Goal: Transaction & Acquisition: Purchase product/service

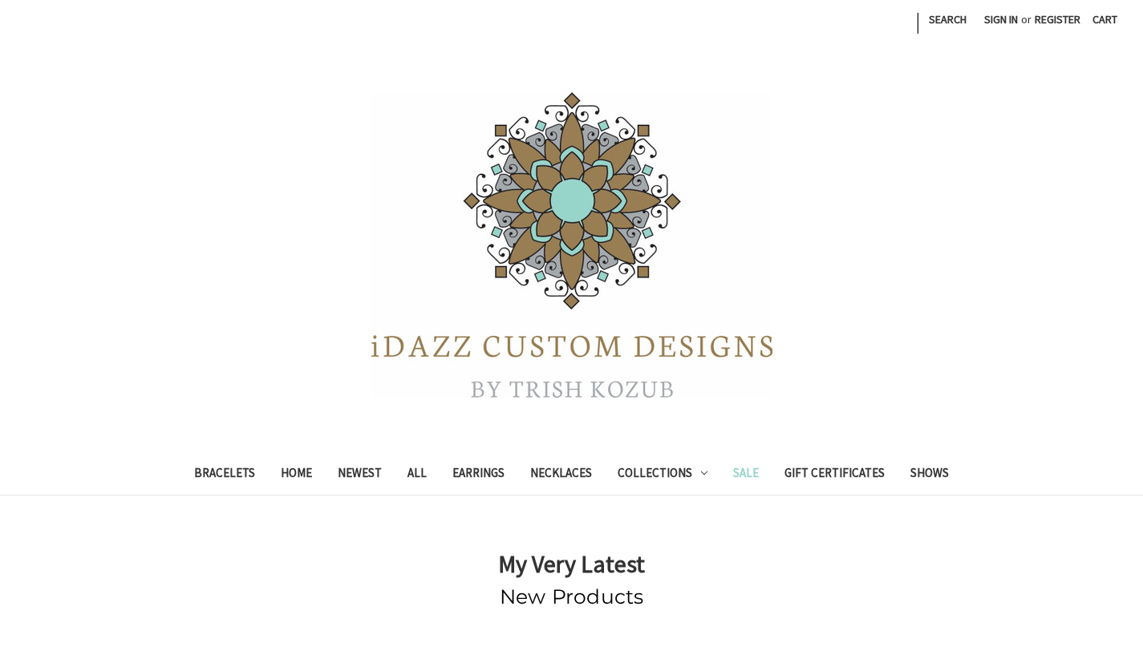
click at [736, 476] on link "Sale" at bounding box center [745, 475] width 51 height 39
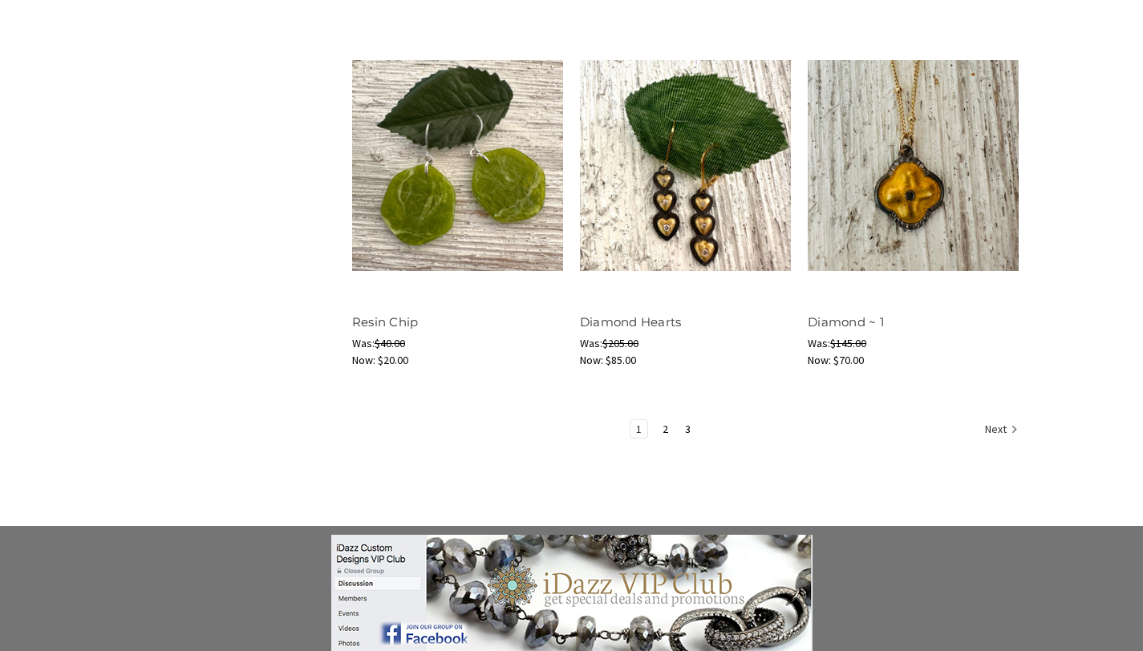
scroll to position [2061, 0]
click at [684, 429] on link "3" at bounding box center [687, 430] width 17 height 18
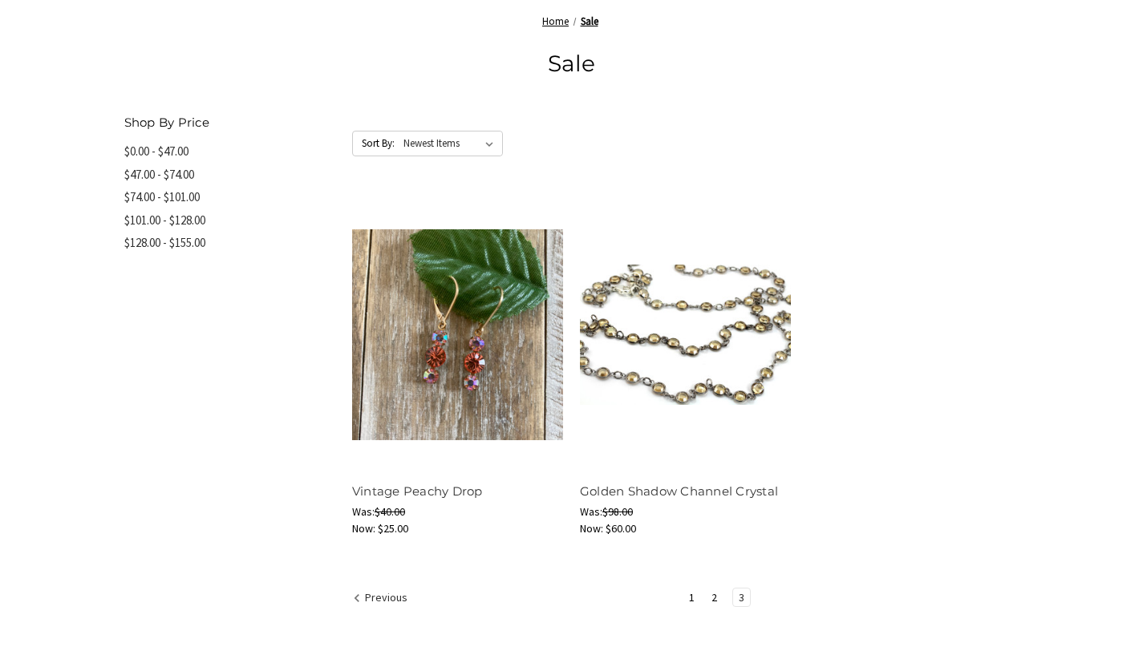
scroll to position [768, 0]
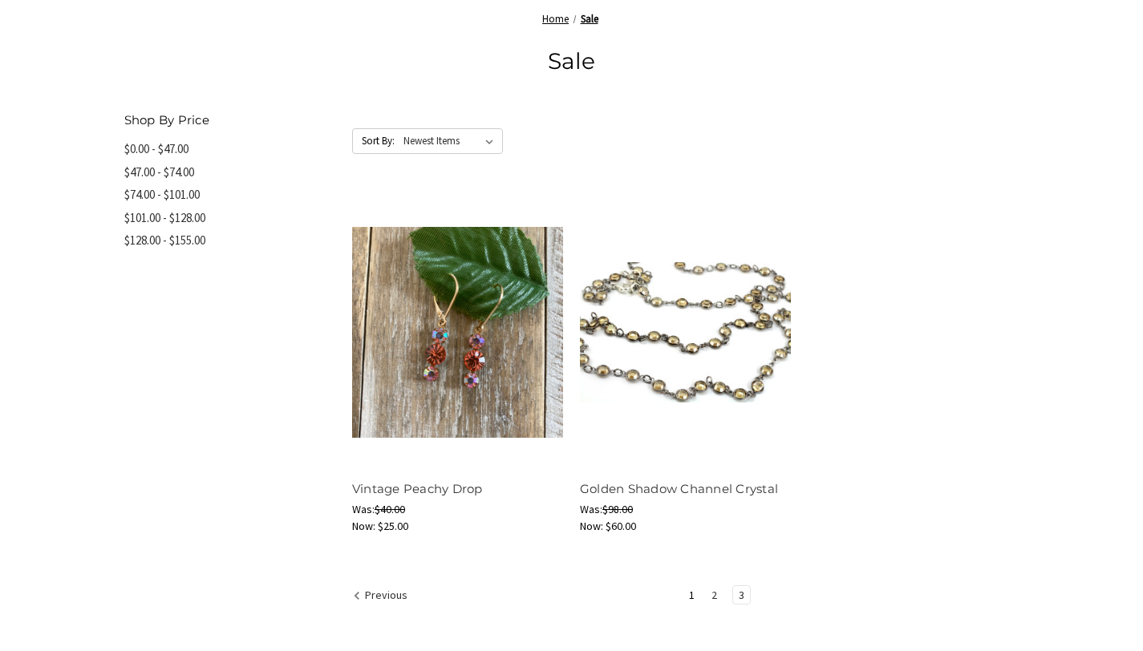
click at [716, 593] on link "2" at bounding box center [714, 595] width 17 height 18
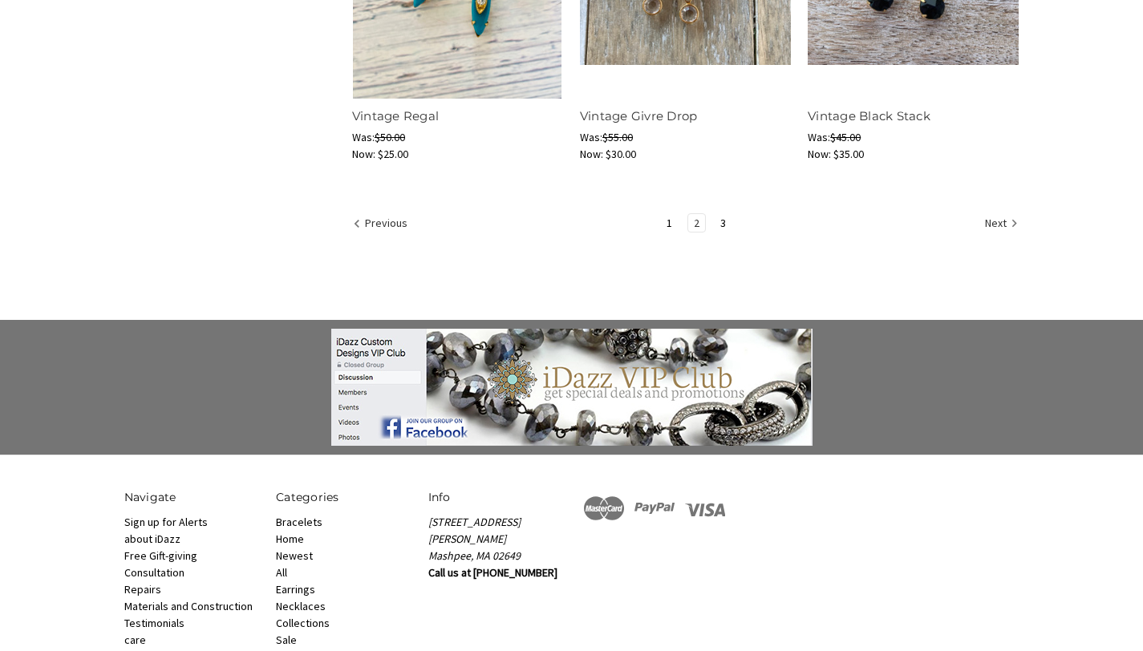
scroll to position [2269, 0]
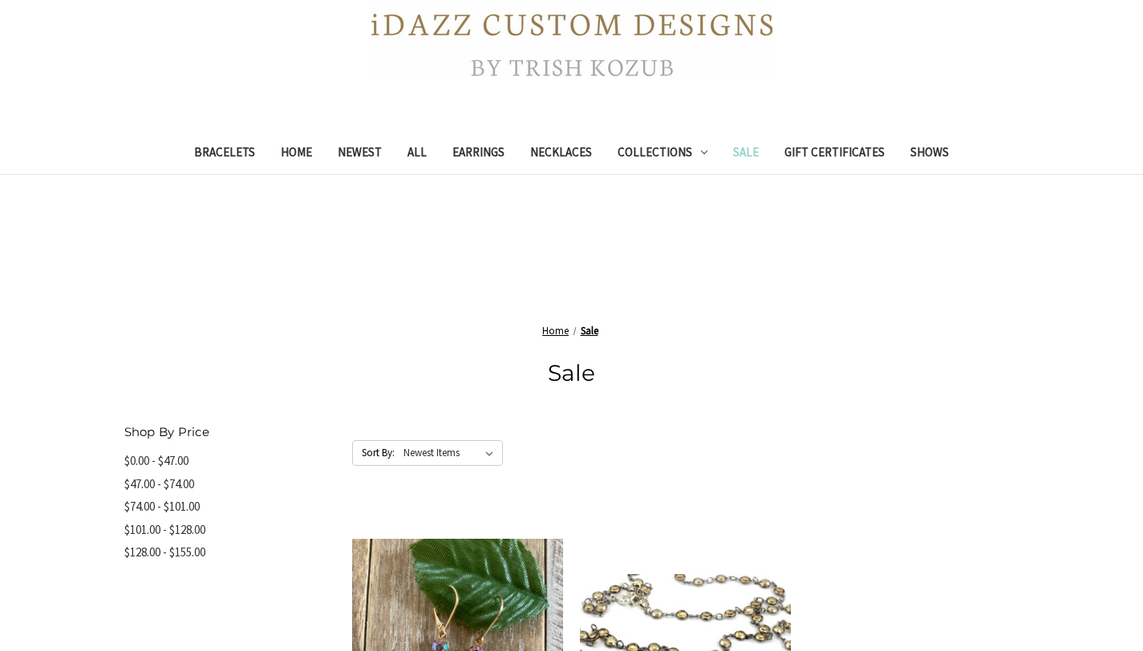
scroll to position [449, 0]
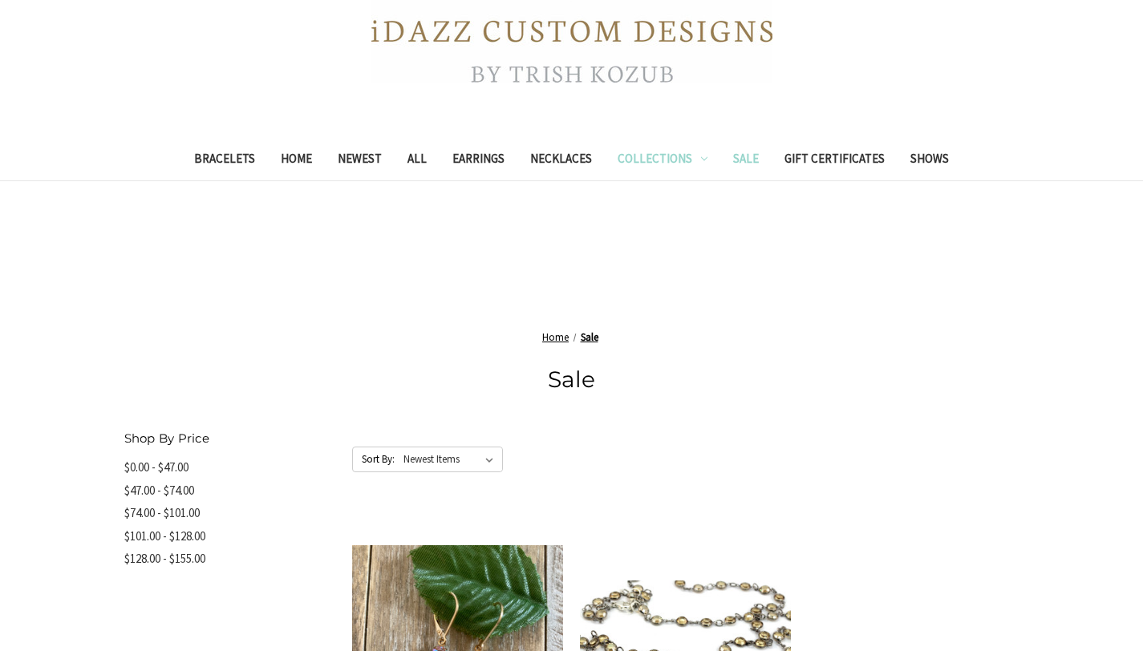
click at [652, 160] on link "Collections" at bounding box center [663, 160] width 116 height 39
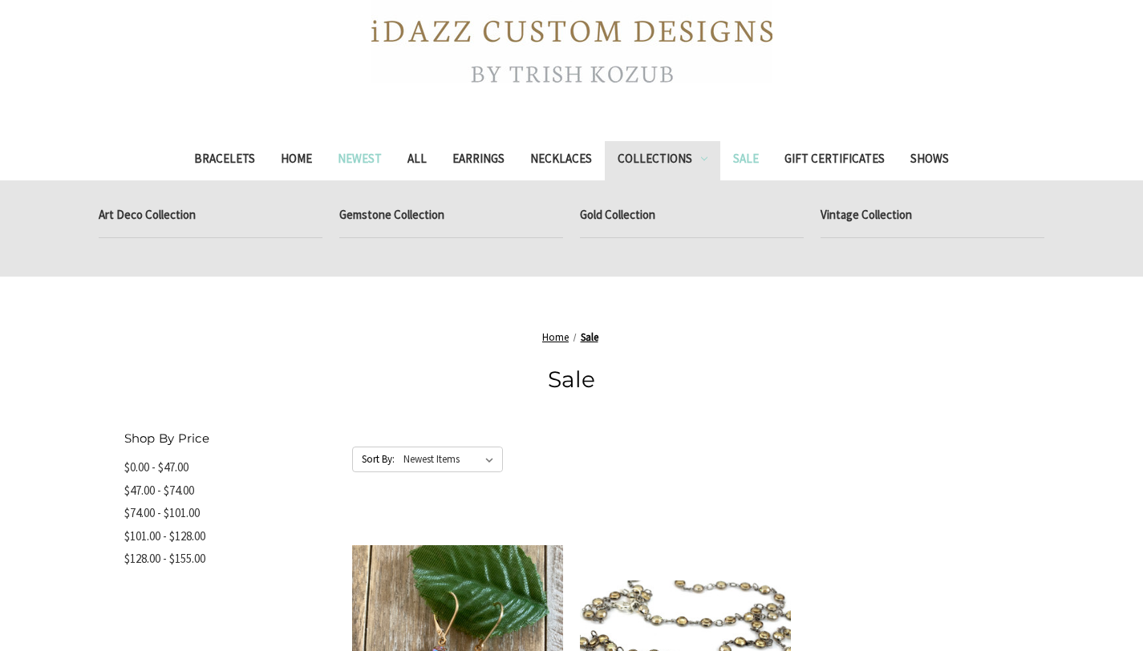
click at [350, 157] on link "Newest" at bounding box center [360, 160] width 70 height 39
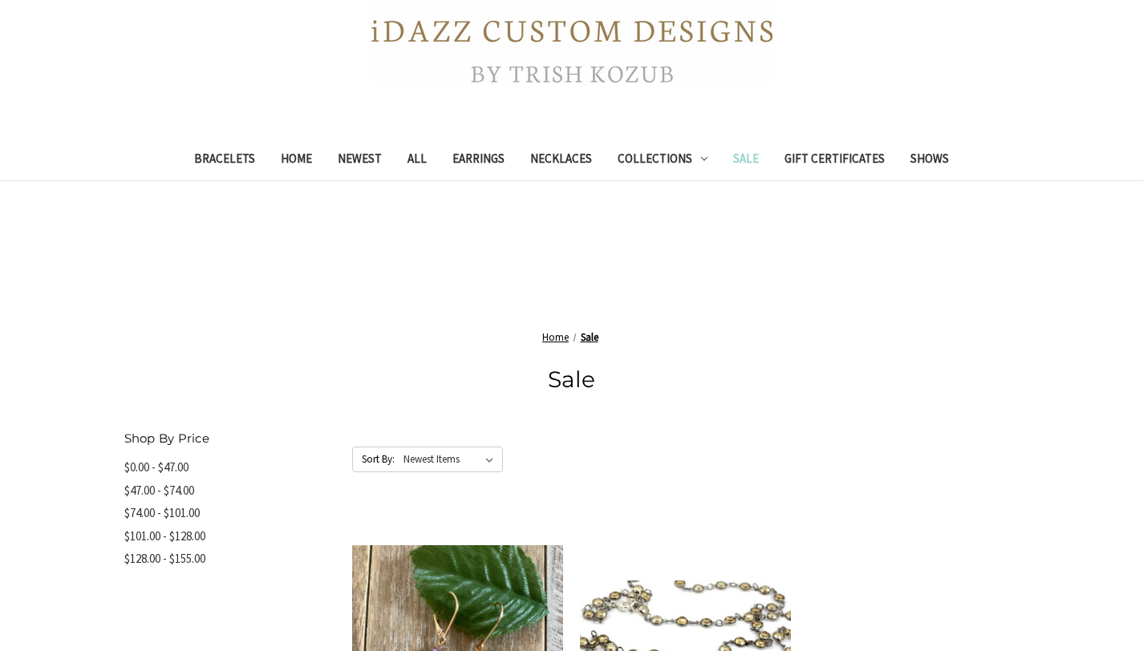
scroll to position [449, 0]
click at [305, 162] on link "Home" at bounding box center [296, 160] width 57 height 39
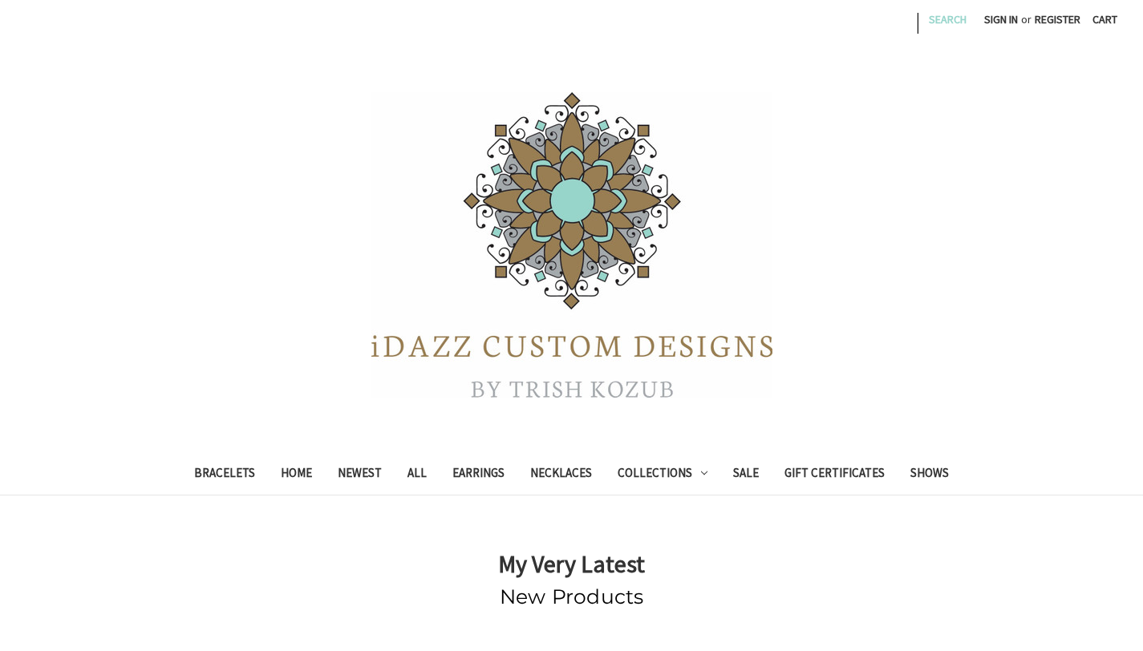
click at [950, 19] on link "Search" at bounding box center [947, 19] width 55 height 39
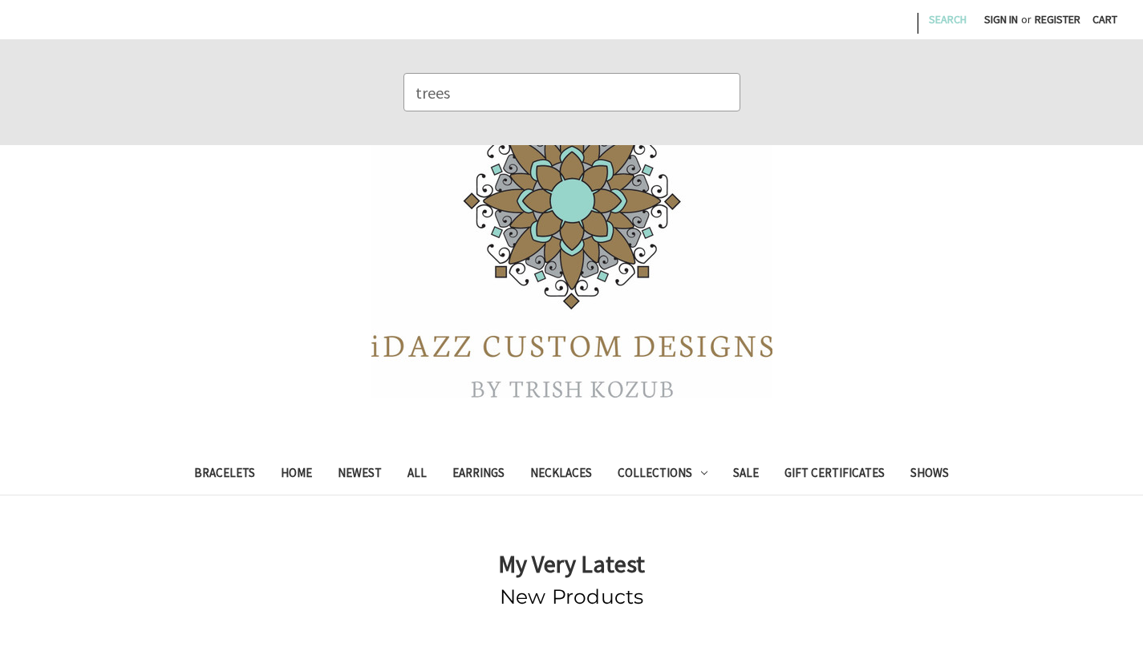
type input "trees"
